Goal: Entertainment & Leisure: Browse casually

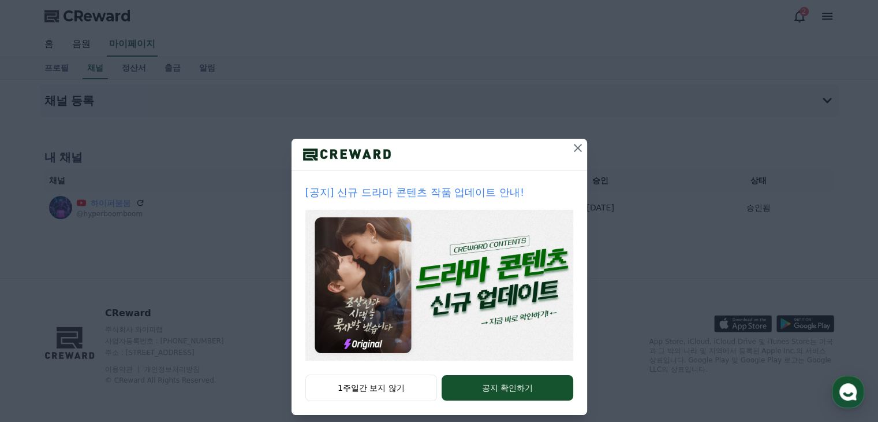
scroll to position [12, 0]
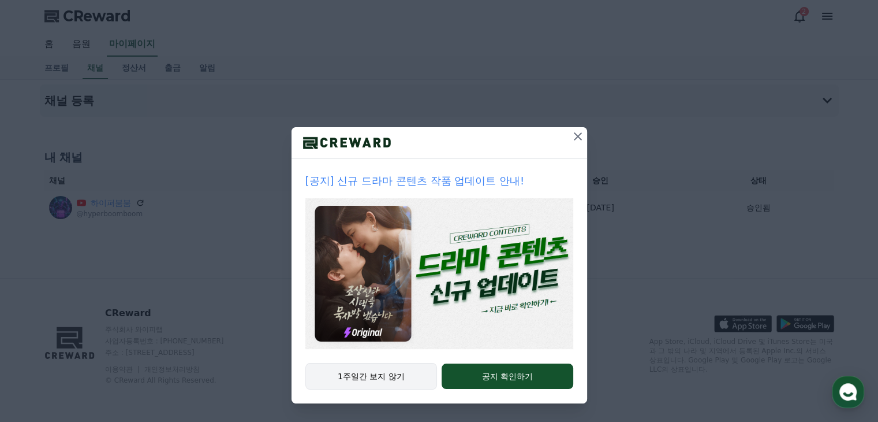
click at [363, 375] on button "1주일간 보지 않기" at bounding box center [372, 376] width 132 height 27
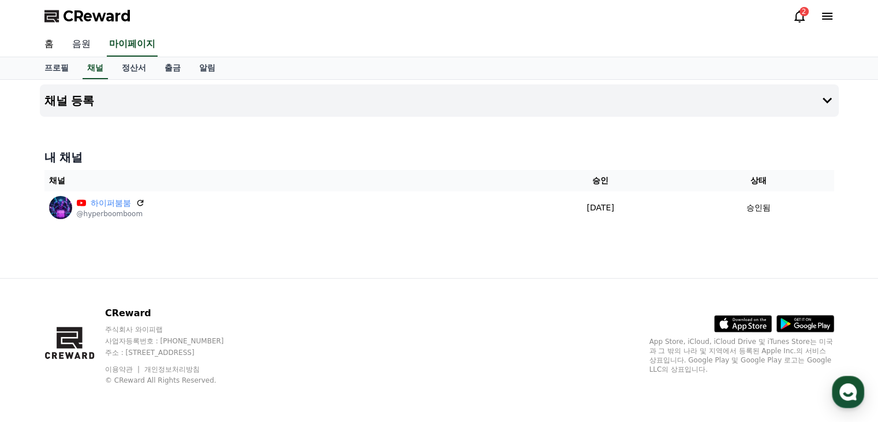
click at [77, 42] on link "음원" at bounding box center [81, 44] width 37 height 24
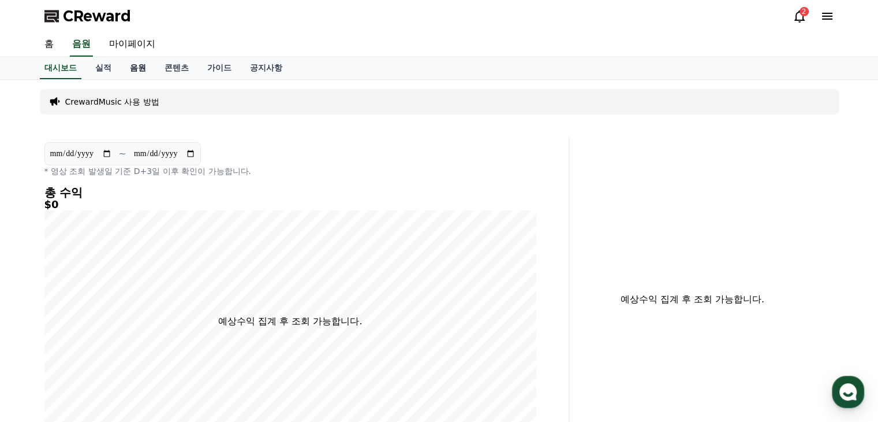
click at [139, 70] on link "음원" at bounding box center [138, 68] width 35 height 22
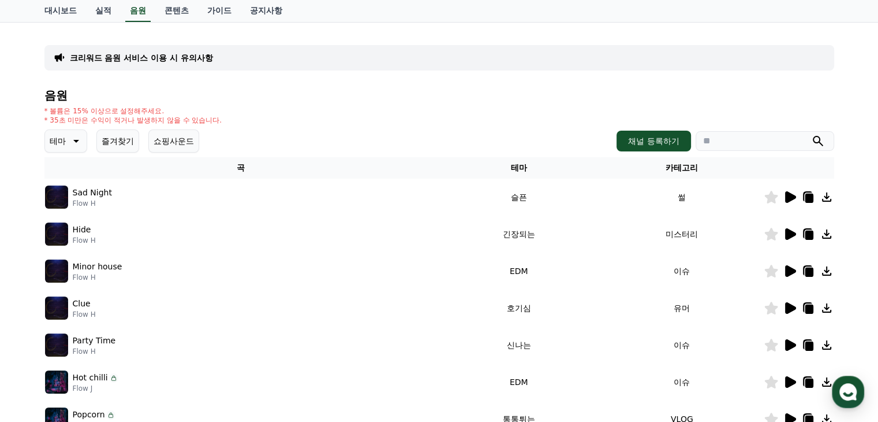
scroll to position [116, 0]
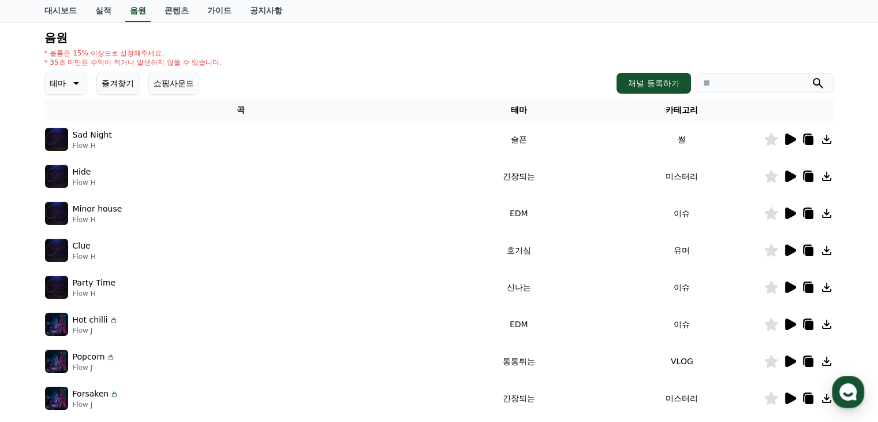
click at [789, 286] on icon at bounding box center [790, 287] width 11 height 12
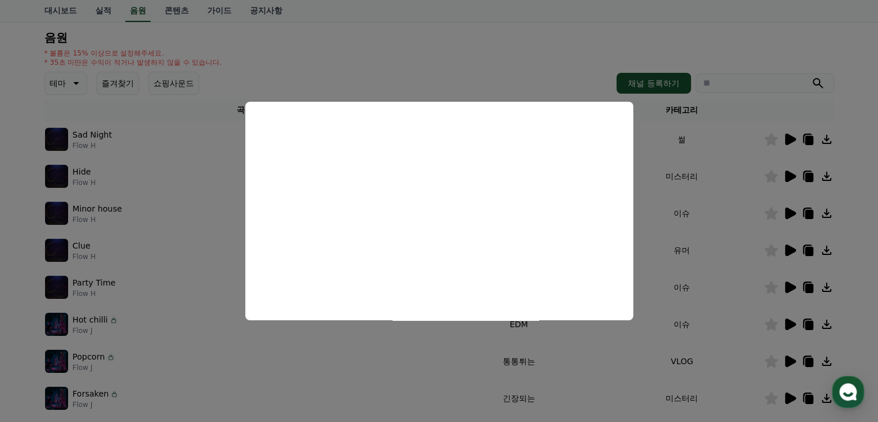
click at [636, 355] on button "close modal" at bounding box center [439, 211] width 878 height 422
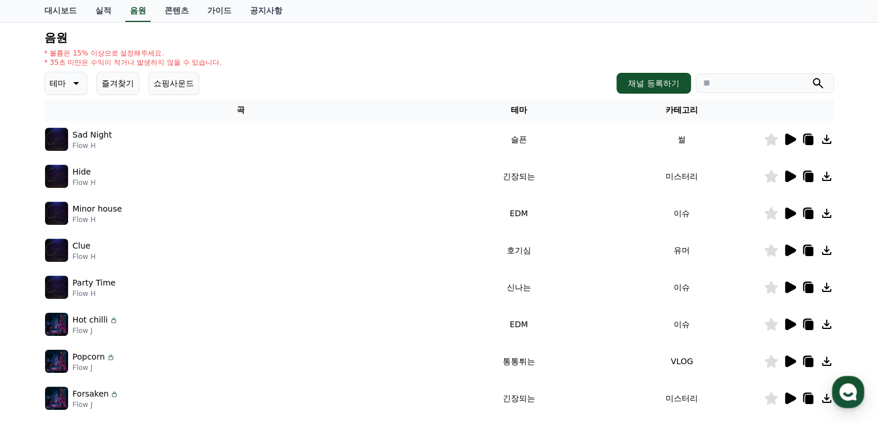
click at [790, 285] on icon at bounding box center [790, 287] width 11 height 12
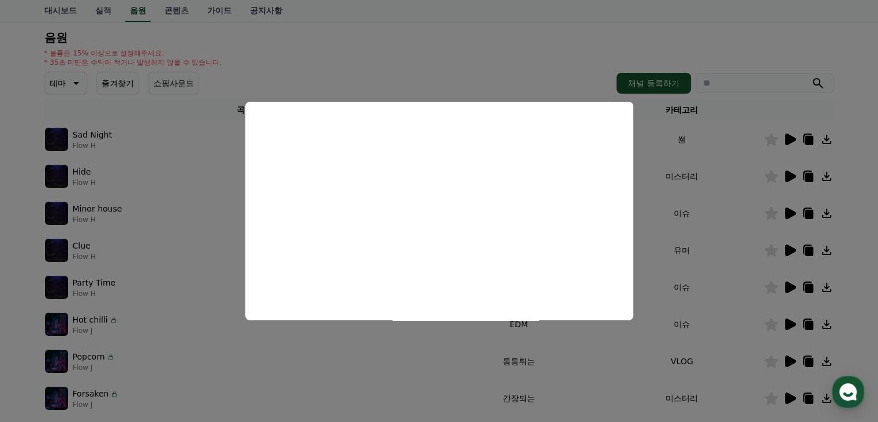
click at [192, 243] on button "close modal" at bounding box center [439, 211] width 878 height 422
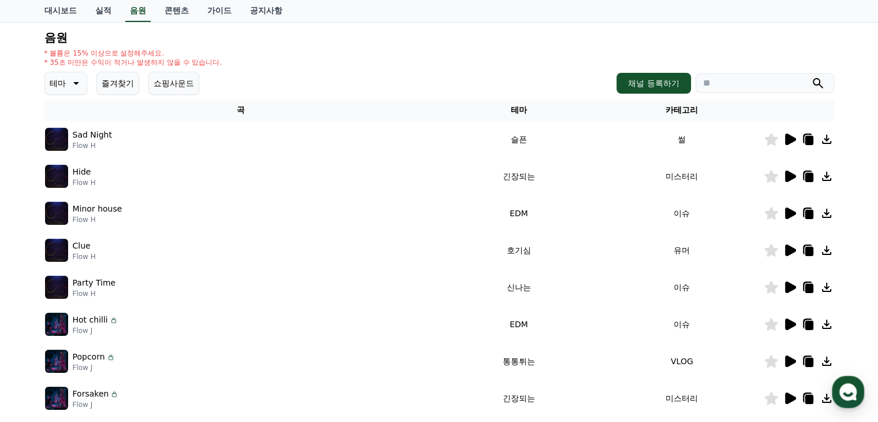
click at [81, 85] on icon at bounding box center [75, 83] width 14 height 14
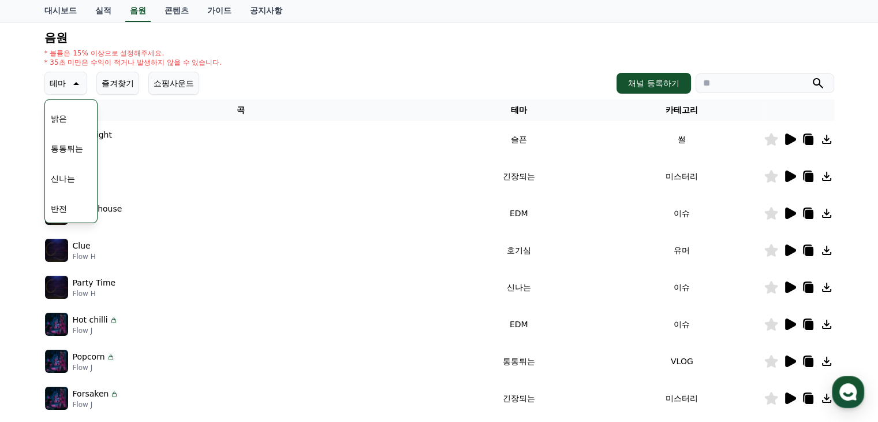
click at [68, 176] on button "신나는" at bounding box center [62, 178] width 33 height 25
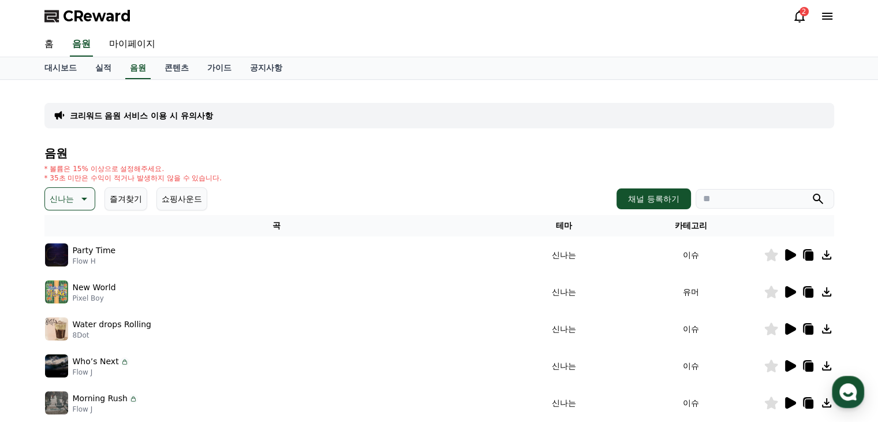
scroll to position [116, 0]
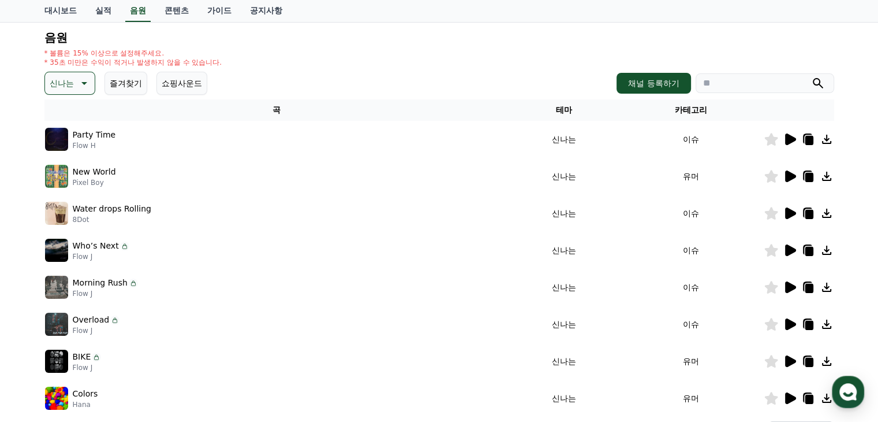
click at [792, 174] on icon at bounding box center [790, 176] width 11 height 12
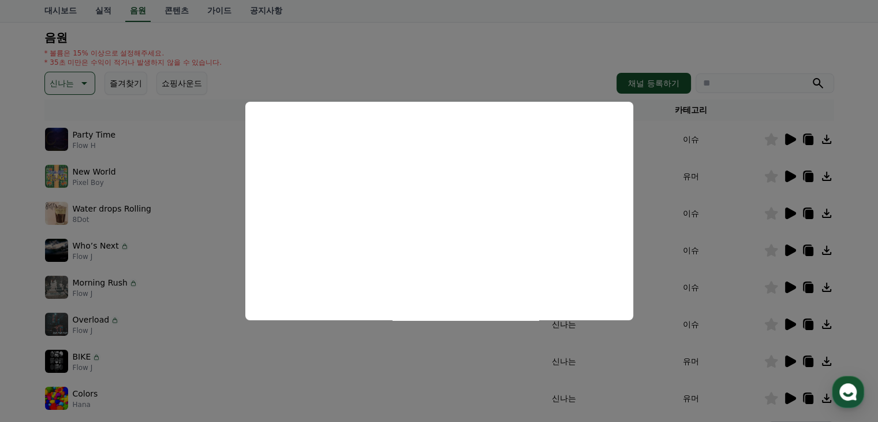
click at [642, 196] on button "close modal" at bounding box center [439, 211] width 878 height 422
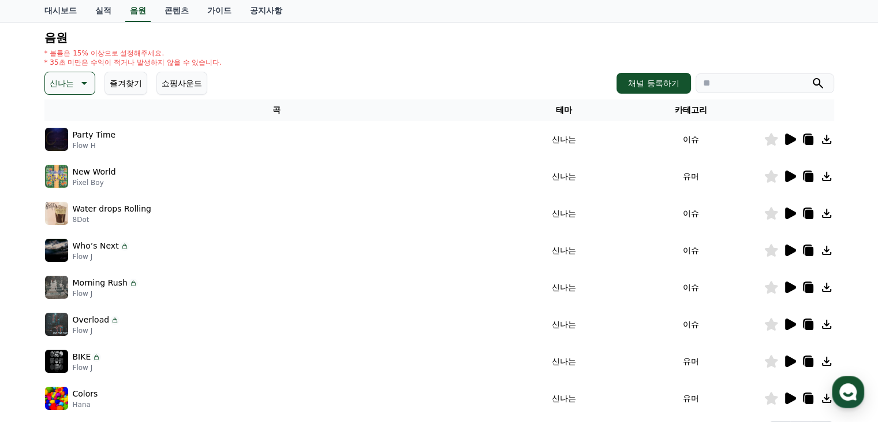
click at [789, 249] on icon at bounding box center [790, 250] width 11 height 12
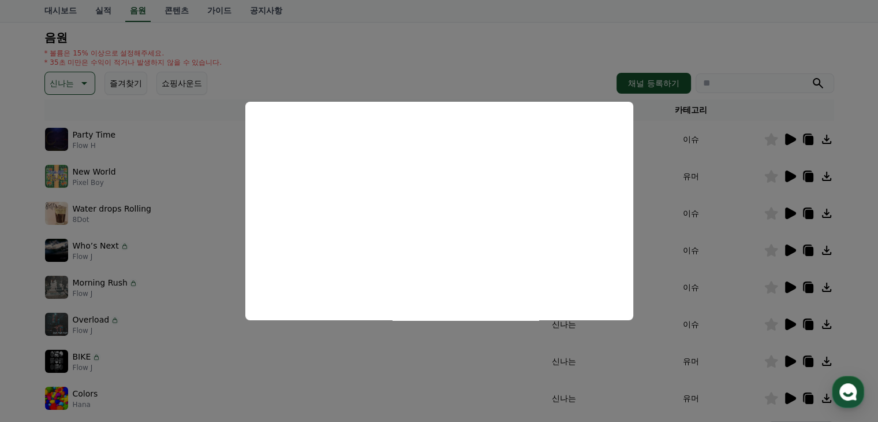
click at [173, 289] on button "close modal" at bounding box center [439, 211] width 878 height 422
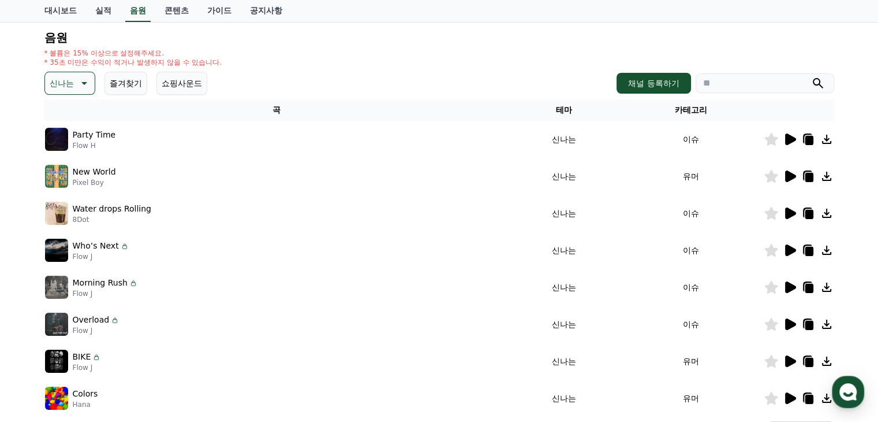
click at [790, 361] on icon at bounding box center [790, 361] width 11 height 12
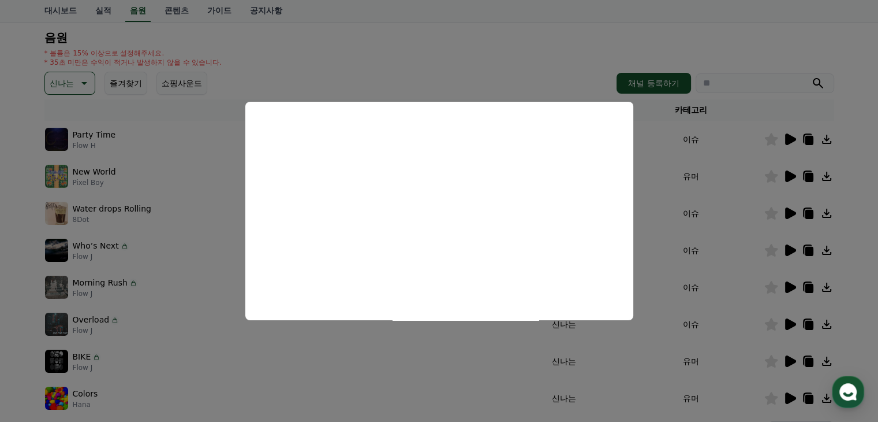
click at [656, 240] on button "close modal" at bounding box center [439, 211] width 878 height 422
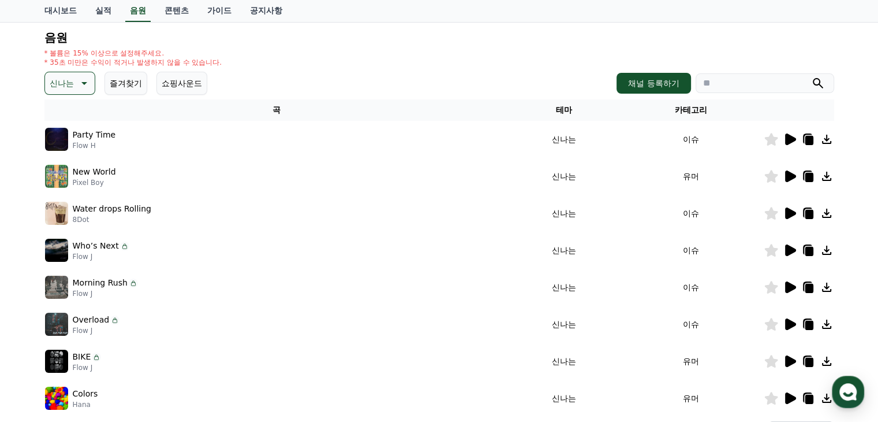
click at [789, 322] on icon at bounding box center [790, 324] width 11 height 12
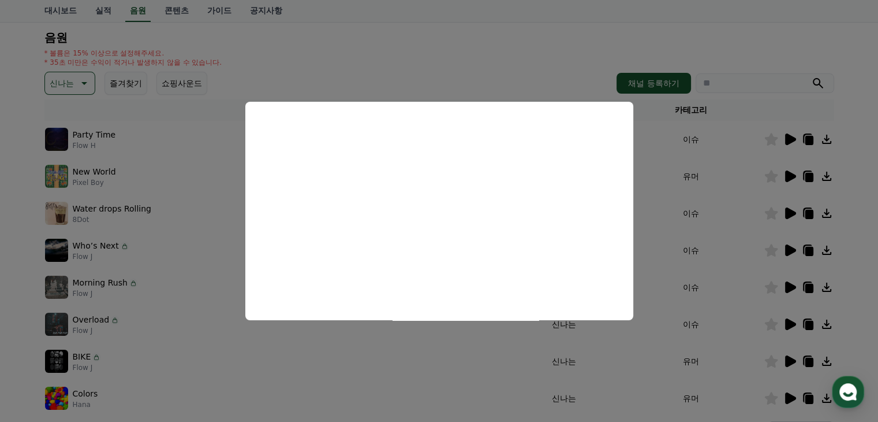
click at [270, 368] on button "close modal" at bounding box center [439, 211] width 878 height 422
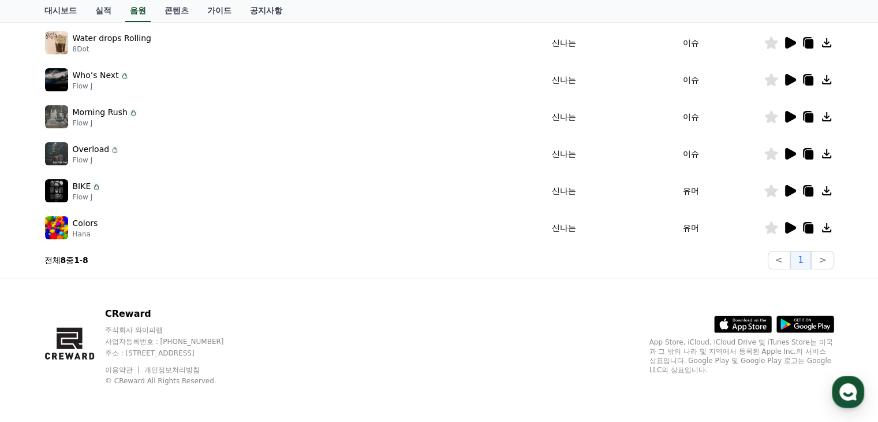
scroll to position [228, 0]
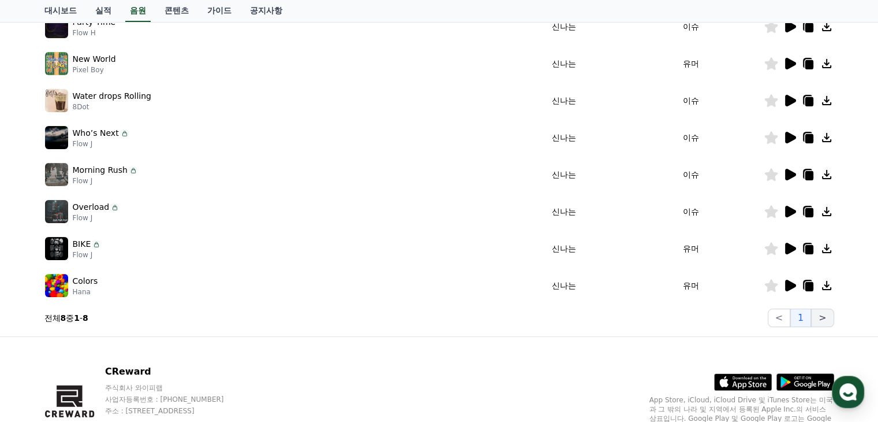
click at [825, 319] on button ">" at bounding box center [822, 317] width 23 height 18
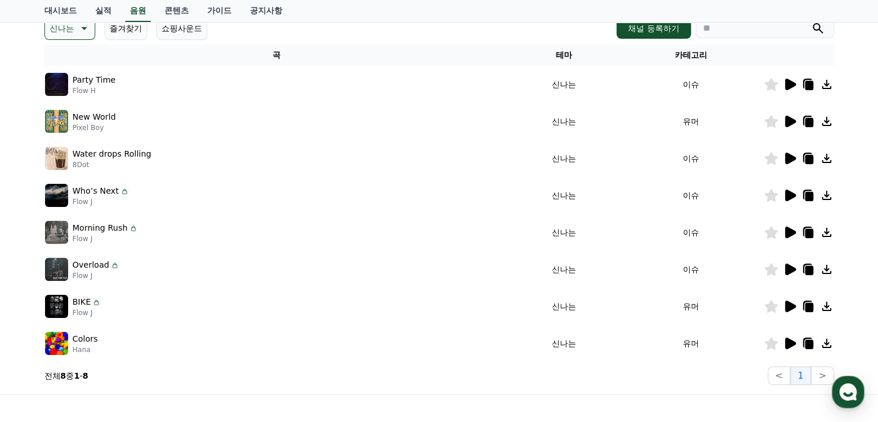
scroll to position [55, 0]
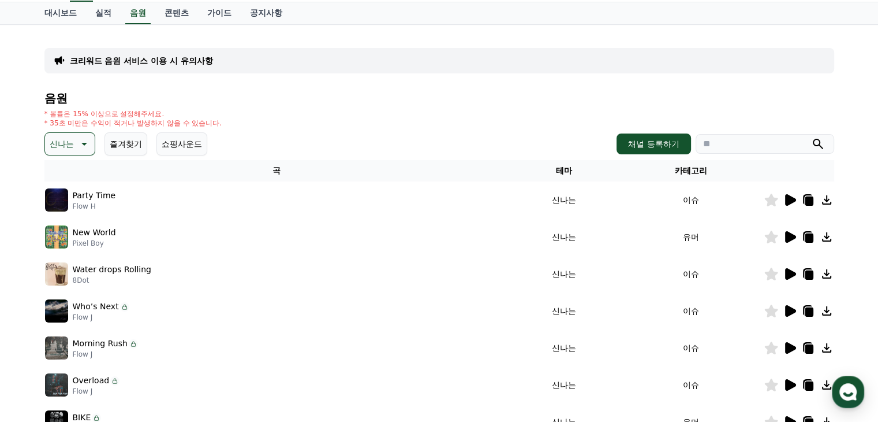
click at [78, 141] on icon at bounding box center [83, 144] width 14 height 14
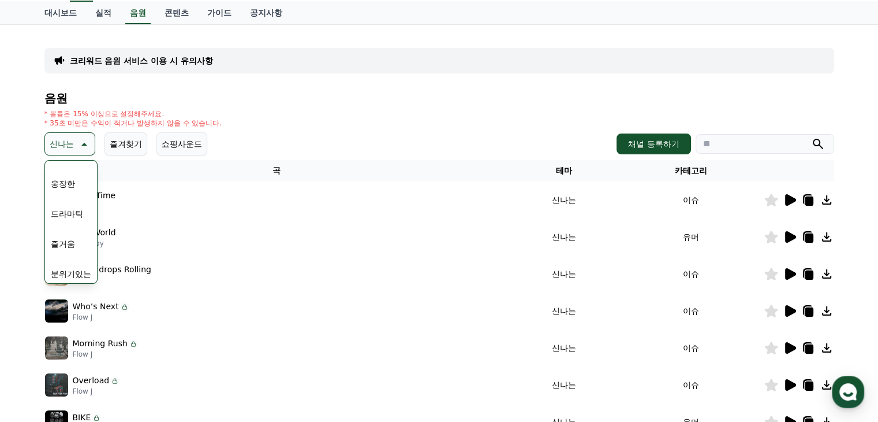
scroll to position [289, 0]
click at [66, 248] on button "EDM" at bounding box center [60, 245] width 28 height 25
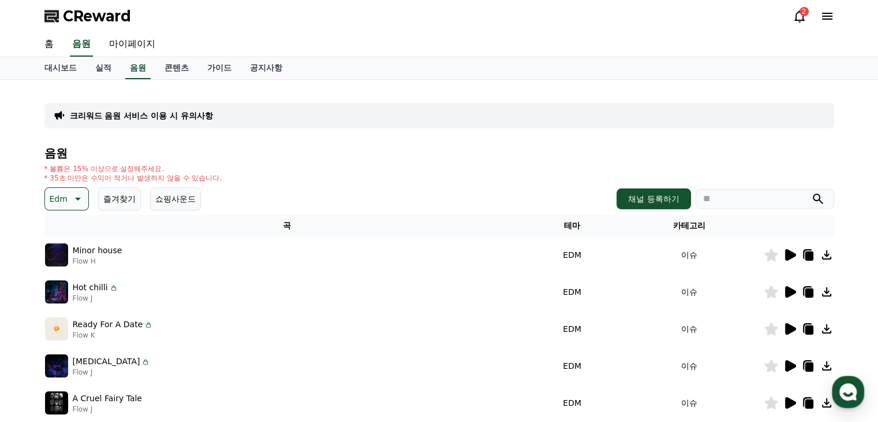
click at [787, 256] on icon at bounding box center [790, 255] width 11 height 12
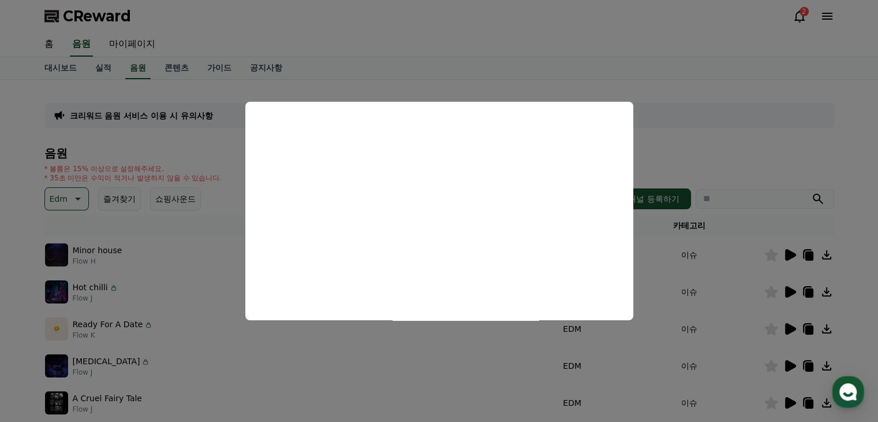
click at [347, 362] on button "close modal" at bounding box center [439, 211] width 878 height 422
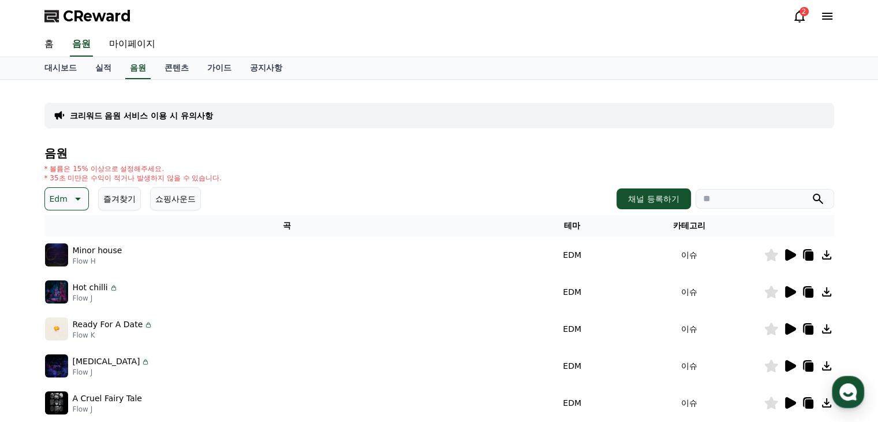
click at [789, 292] on icon at bounding box center [790, 292] width 11 height 12
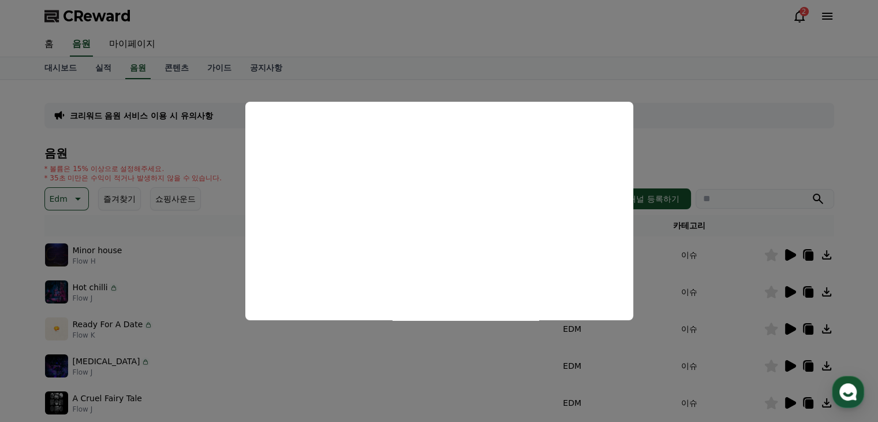
click at [352, 352] on button "close modal" at bounding box center [439, 211] width 878 height 422
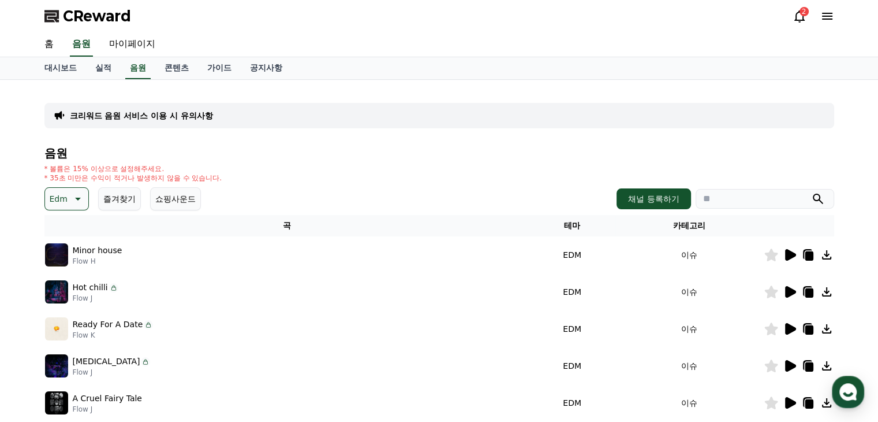
click at [788, 329] on icon at bounding box center [790, 329] width 11 height 12
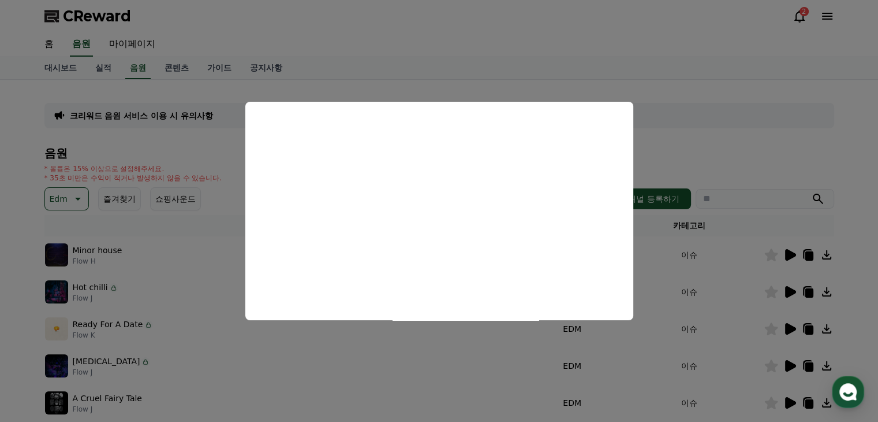
click at [285, 348] on button "close modal" at bounding box center [439, 211] width 878 height 422
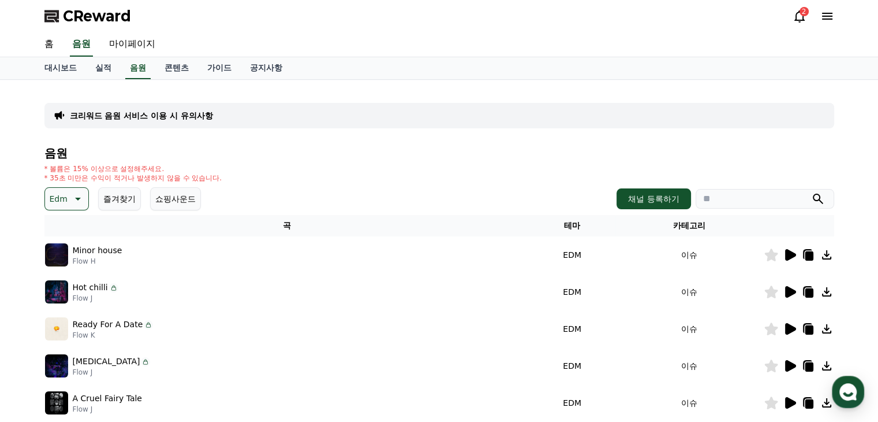
click at [788, 366] on icon at bounding box center [790, 366] width 11 height 12
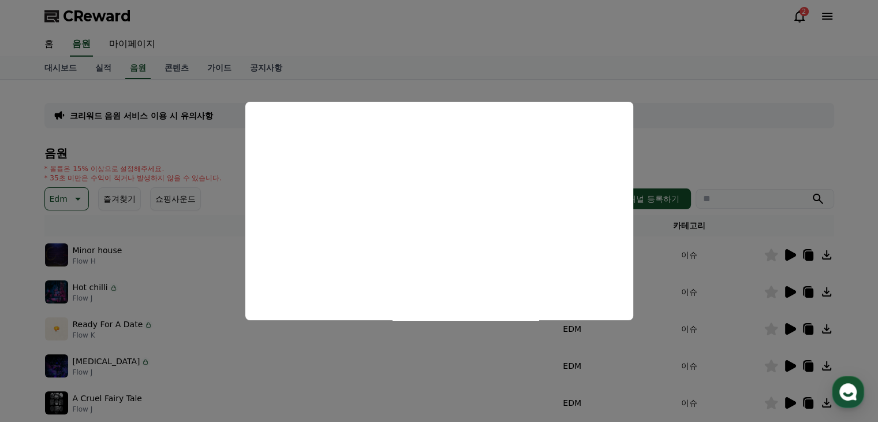
click at [392, 360] on button "close modal" at bounding box center [439, 211] width 878 height 422
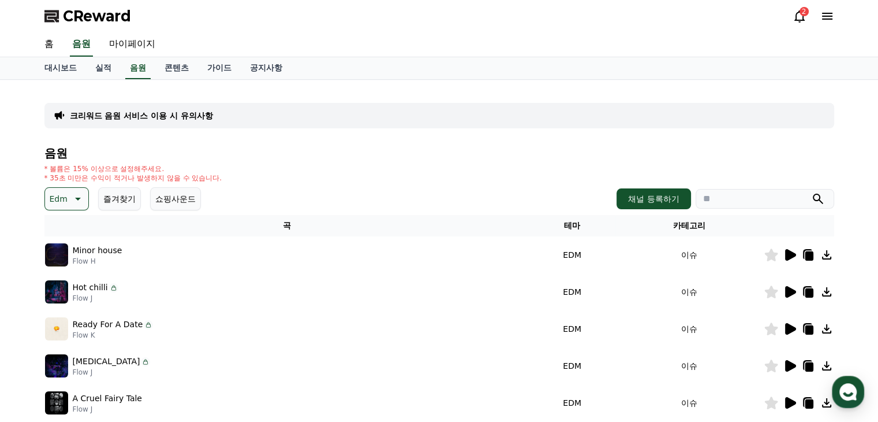
click at [787, 363] on icon at bounding box center [790, 366] width 11 height 12
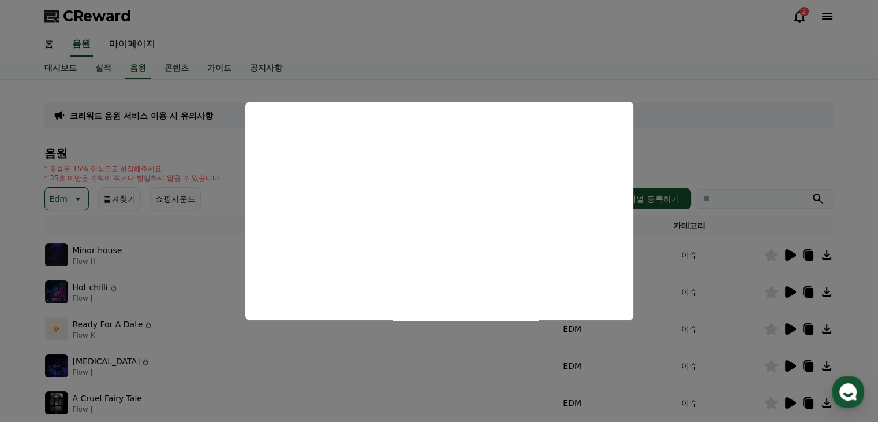
click at [326, 357] on button "close modal" at bounding box center [439, 211] width 878 height 422
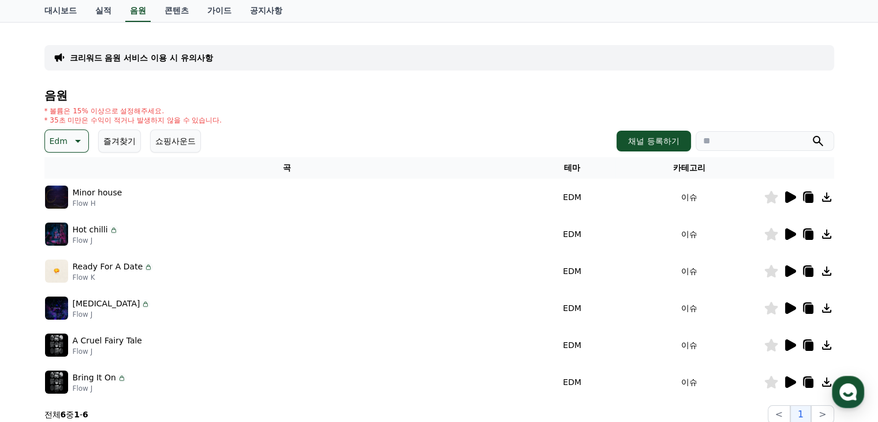
scroll to position [116, 0]
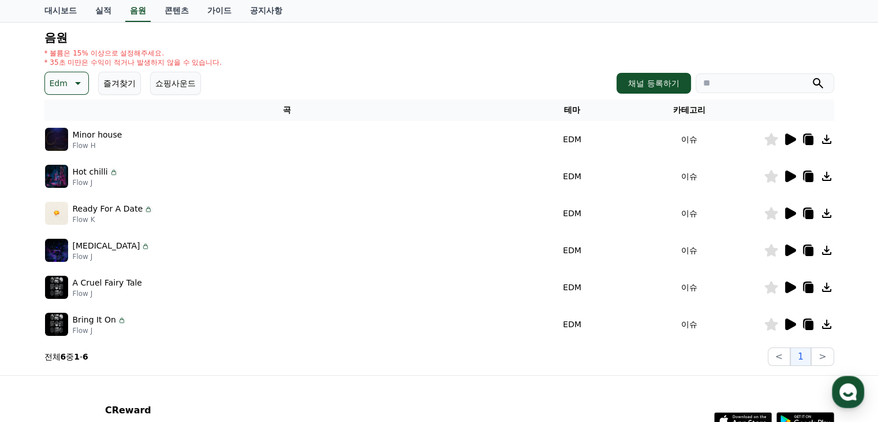
click at [789, 285] on icon at bounding box center [790, 287] width 11 height 12
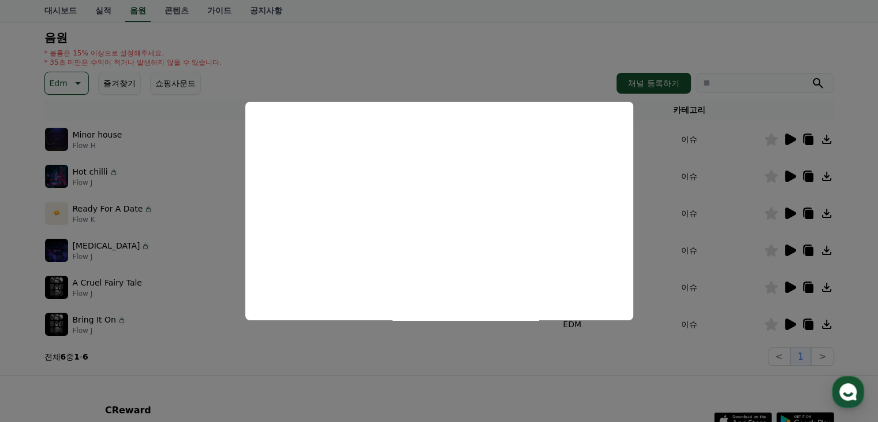
drag, startPoint x: 343, startPoint y: 329, endPoint x: 545, endPoint y: 337, distance: 202.3
click at [342, 329] on button "close modal" at bounding box center [439, 211] width 878 height 422
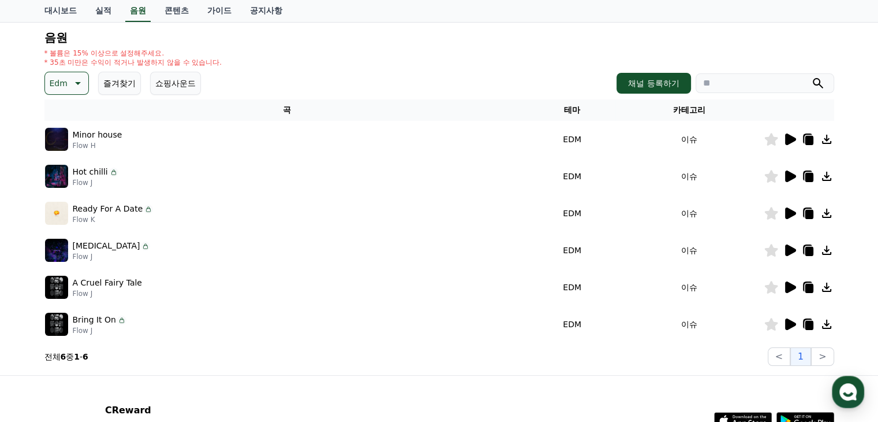
click at [794, 318] on icon at bounding box center [790, 324] width 14 height 14
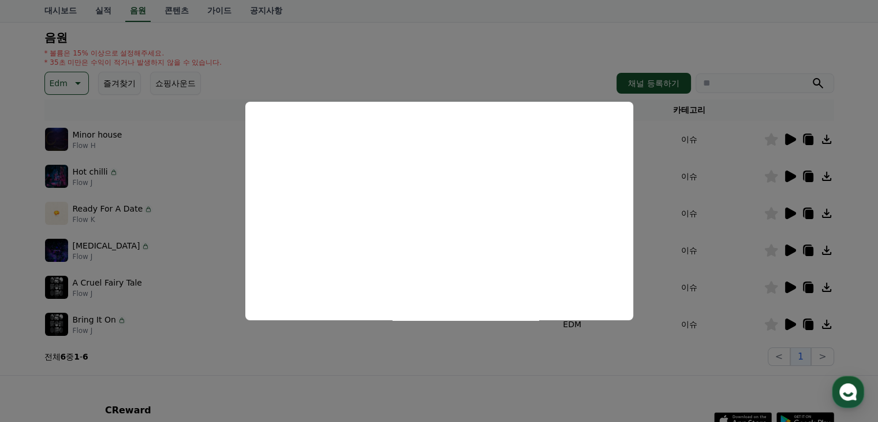
click at [642, 366] on button "close modal" at bounding box center [439, 211] width 878 height 422
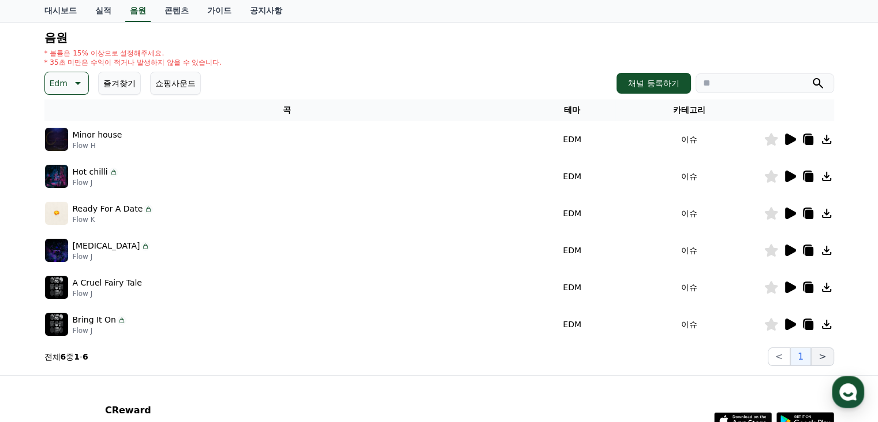
click at [828, 353] on button ">" at bounding box center [822, 356] width 23 height 18
click at [823, 357] on button ">" at bounding box center [822, 356] width 23 height 18
click at [789, 135] on icon at bounding box center [790, 139] width 11 height 12
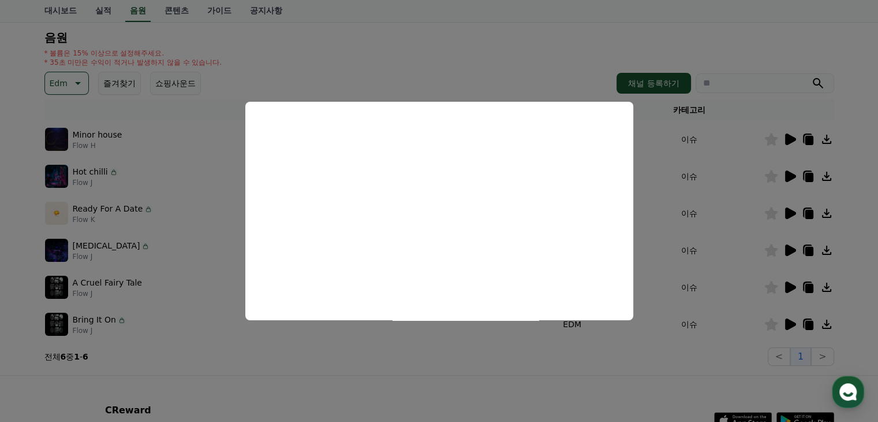
click at [546, 371] on button "close modal" at bounding box center [439, 211] width 878 height 422
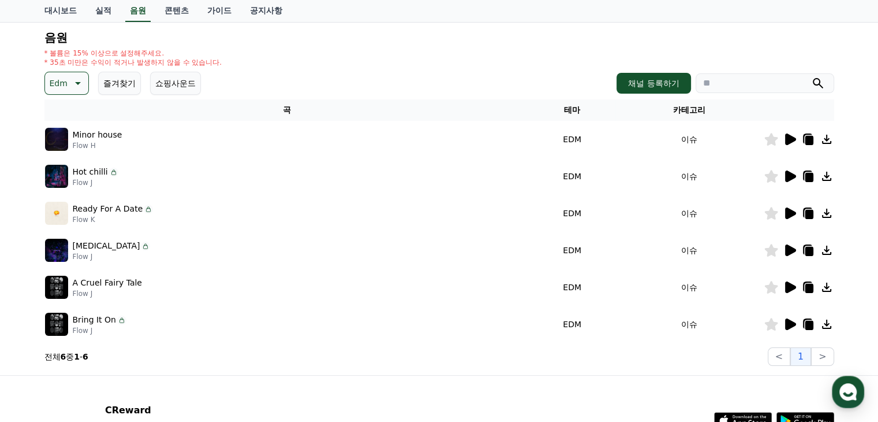
click at [790, 139] on icon at bounding box center [790, 139] width 11 height 12
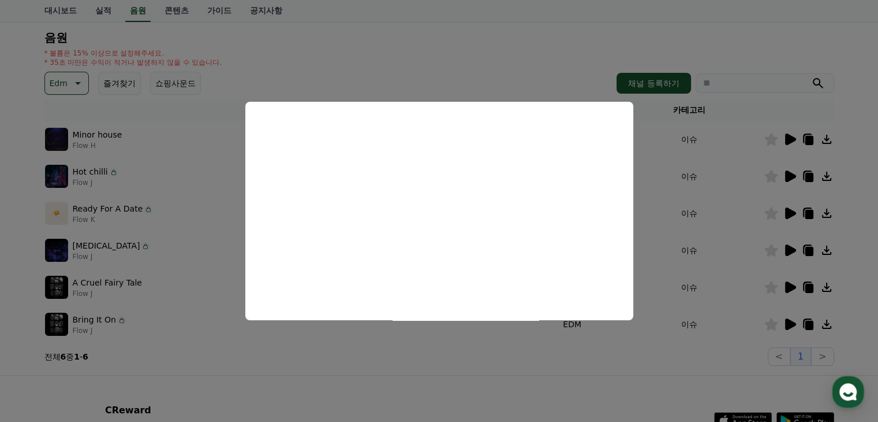
click at [256, 336] on button "close modal" at bounding box center [439, 211] width 878 height 422
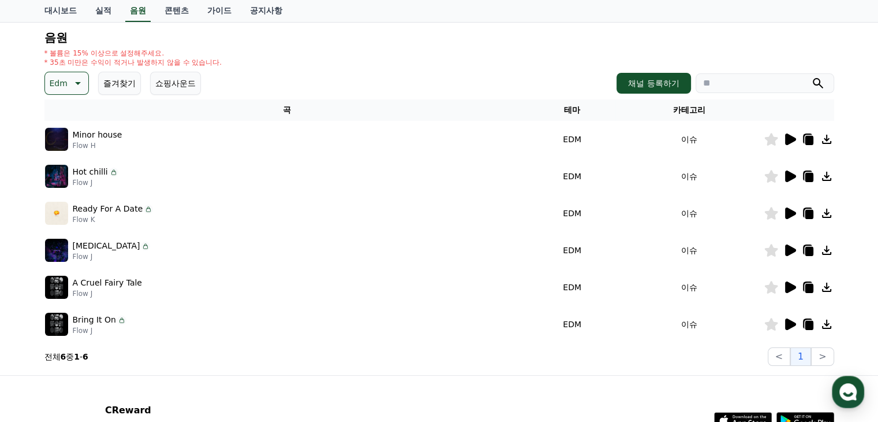
click at [829, 139] on icon at bounding box center [827, 139] width 14 height 14
